Goal: Find specific page/section: Find specific page/section

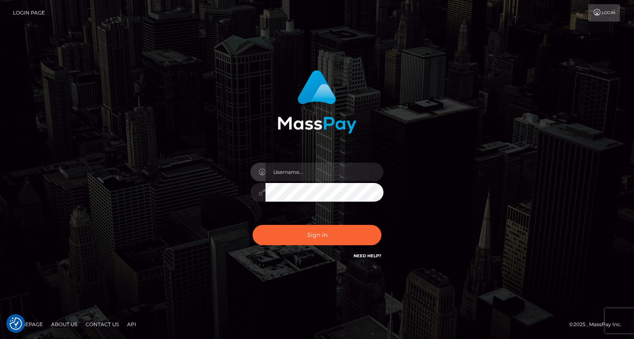
type input "oli.fanvue"
click at [307, 176] on input "text" at bounding box center [324, 172] width 118 height 19
type input "oli.fanvue"
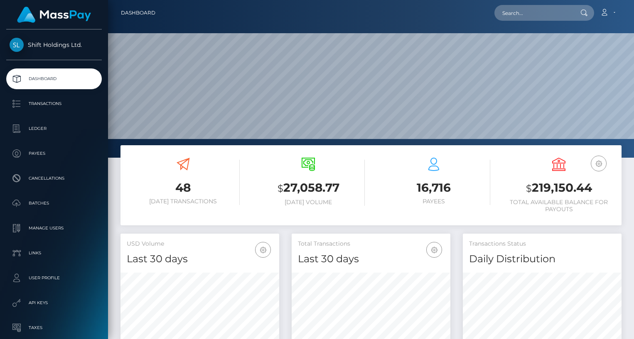
scroll to position [147, 159]
click at [541, 12] on input "text" at bounding box center [533, 13] width 78 height 16
paste input "siennavaleonlyfans@gmail.com"
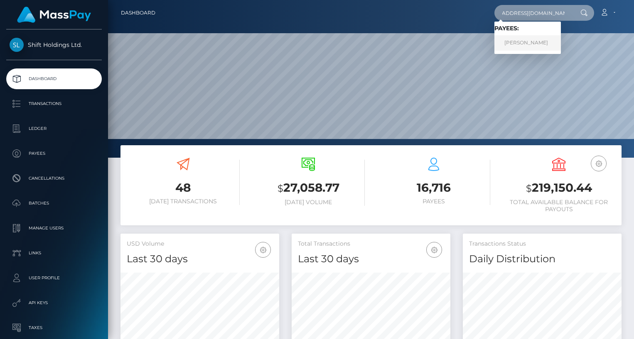
type input "siennavaleonlyfans@gmail.com"
click at [531, 40] on link "JOSHUA GONZALES-MARTINEZ" at bounding box center [527, 42] width 66 height 15
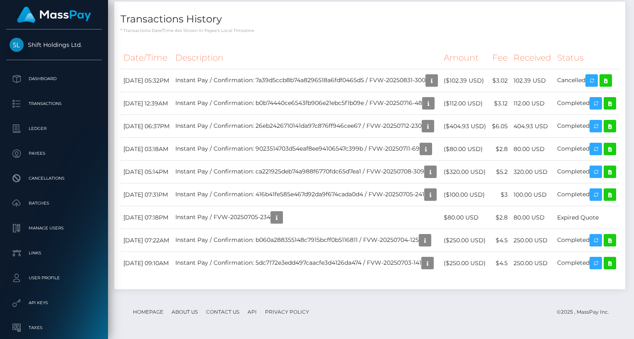
scroll to position [825, 0]
